Goal: Information Seeking & Learning: Learn about a topic

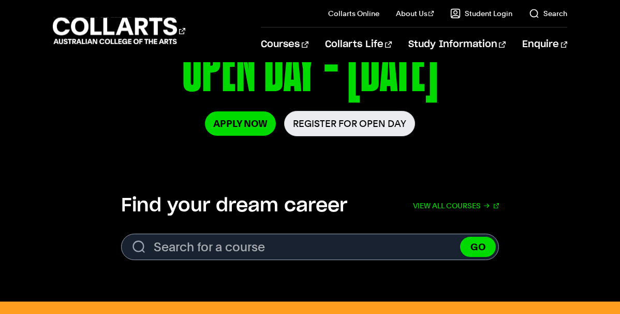
scroll to position [203, 0]
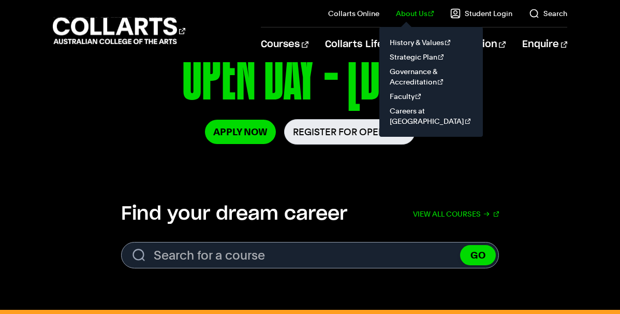
click at [415, 11] on link "About Us" at bounding box center [415, 13] width 38 height 10
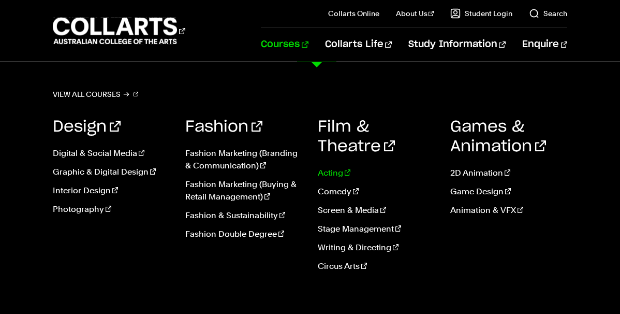
scroll to position [94, 0]
click at [104, 92] on link "View all courses" at bounding box center [96, 94] width 86 height 14
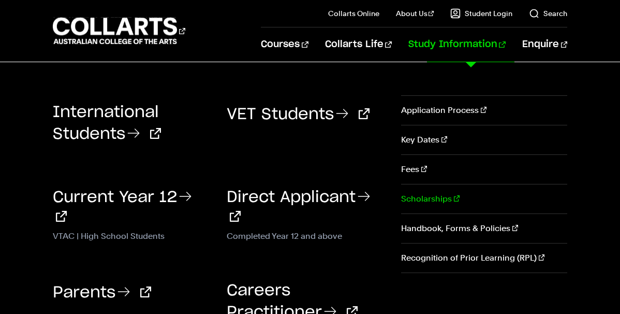
scroll to position [215, 0]
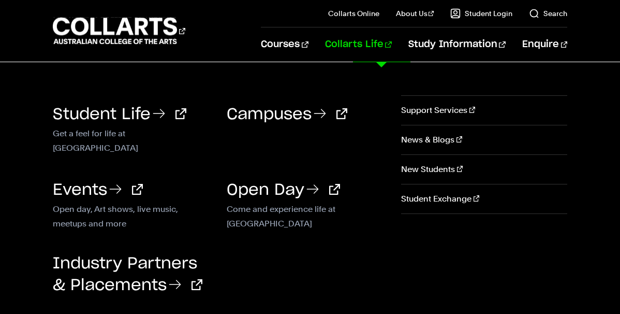
click at [371, 41] on link "Collarts Life" at bounding box center [358, 44] width 67 height 34
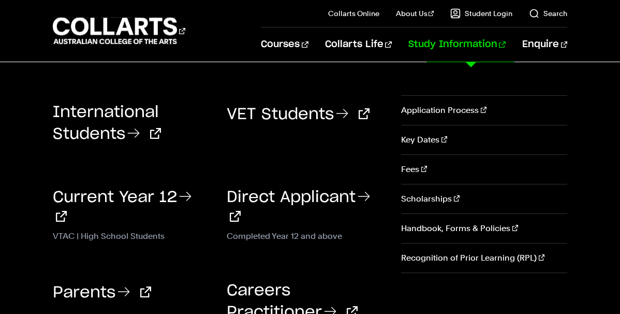
scroll to position [174, 0]
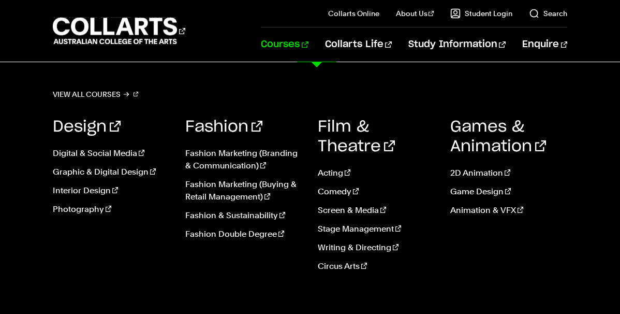
click at [308, 47] on link "Courses" at bounding box center [284, 44] width 47 height 34
click at [308, 42] on link "Courses" at bounding box center [284, 44] width 47 height 34
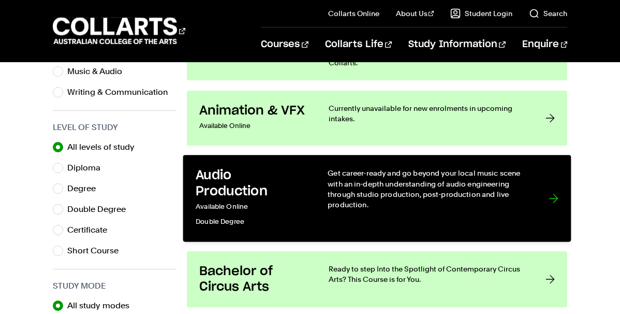
scroll to position [482, 0]
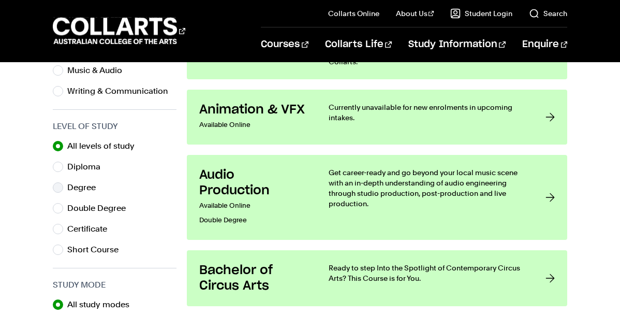
click at [57, 190] on input "Degree" at bounding box center [58, 187] width 10 height 10
radio input "true"
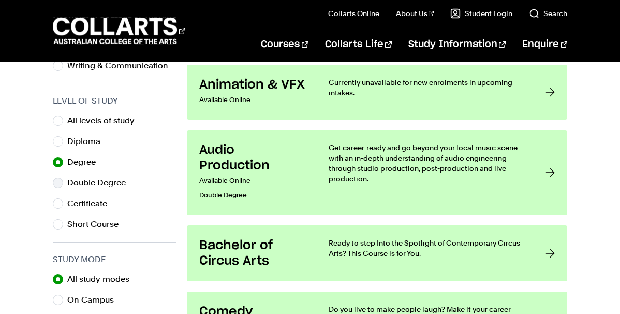
scroll to position [509, 0]
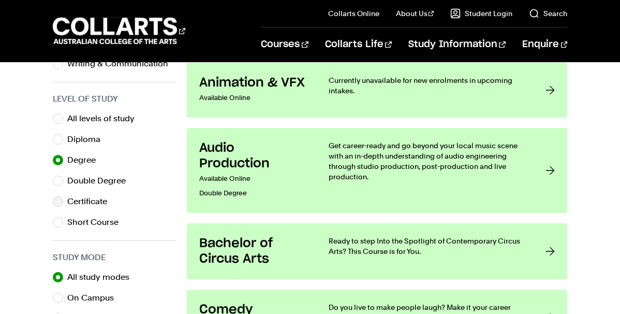
click at [57, 201] on input "Certificate" at bounding box center [58, 201] width 10 height 10
radio input "true"
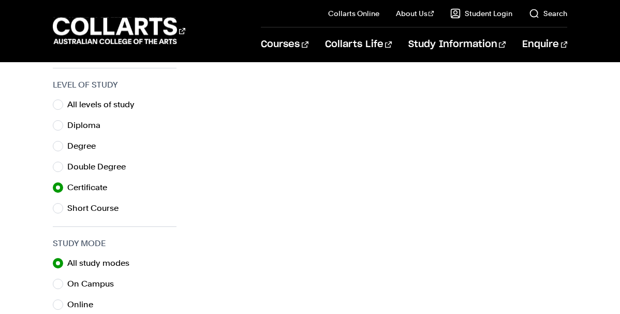
scroll to position [522, 0]
click at [60, 127] on input "Diploma" at bounding box center [58, 126] width 10 height 10
radio input "true"
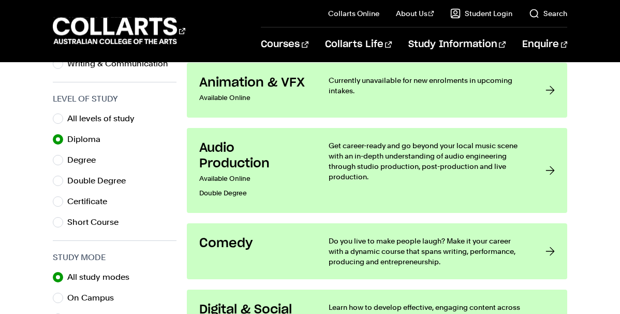
scroll to position [482, 0]
